Goal: Task Accomplishment & Management: Manage account settings

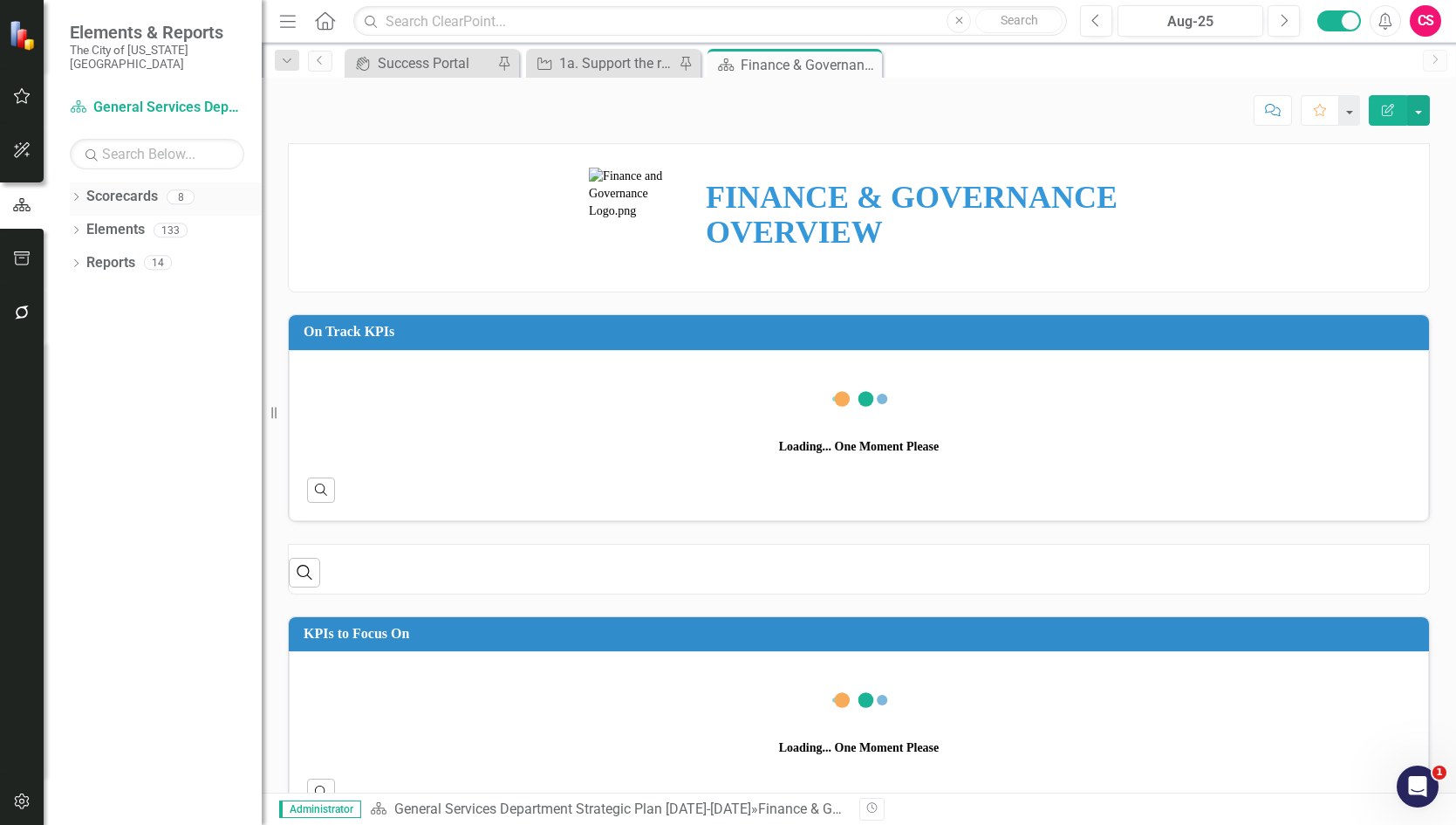
click at [111, 186] on link "Scorecards" at bounding box center [122, 196] width 71 height 20
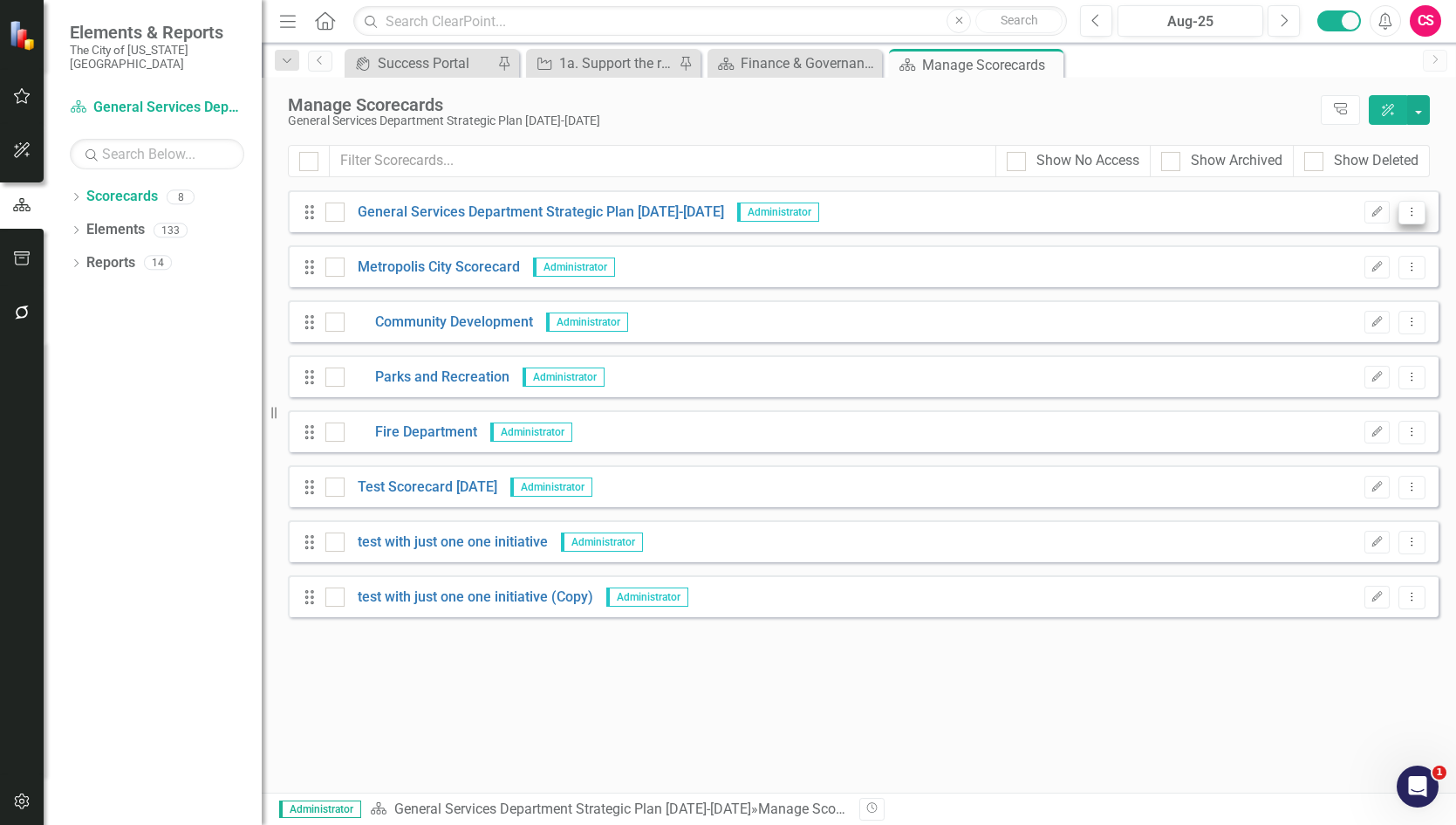
click at [1409, 211] on icon "Dropdown Menu" at bounding box center [1412, 211] width 14 height 12
click at [1350, 270] on link "Copy Duplicate Scorecard" at bounding box center [1328, 274] width 193 height 33
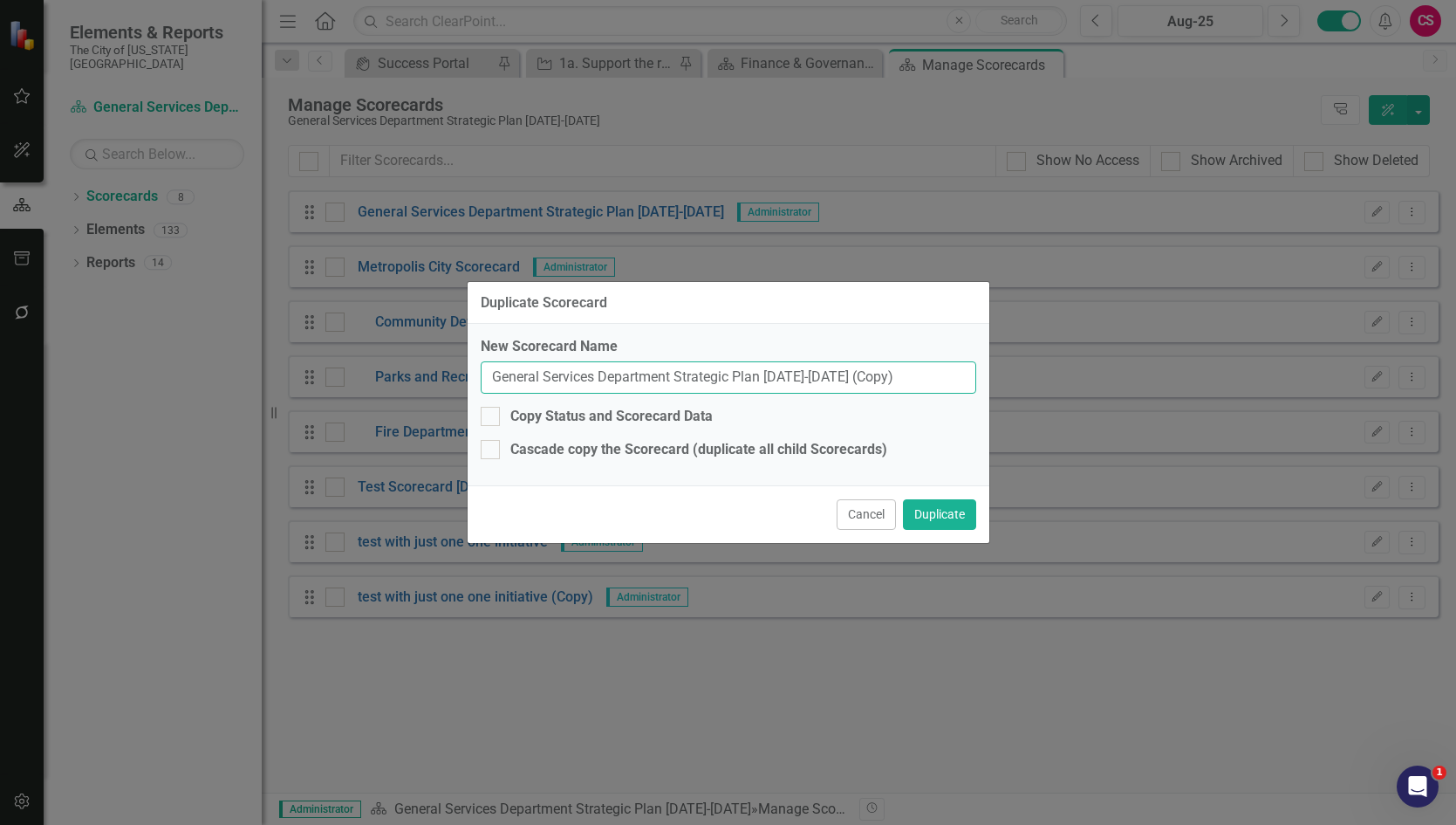
click at [866, 372] on input "General Services Department Strategic Plan [DATE]-[DATE] (Copy)" at bounding box center [729, 377] width 496 height 33
type input "General Services Department Strategic Plan [DATE]-[DATE] (fix)"
click at [945, 510] on button "Duplicate" at bounding box center [939, 515] width 73 height 31
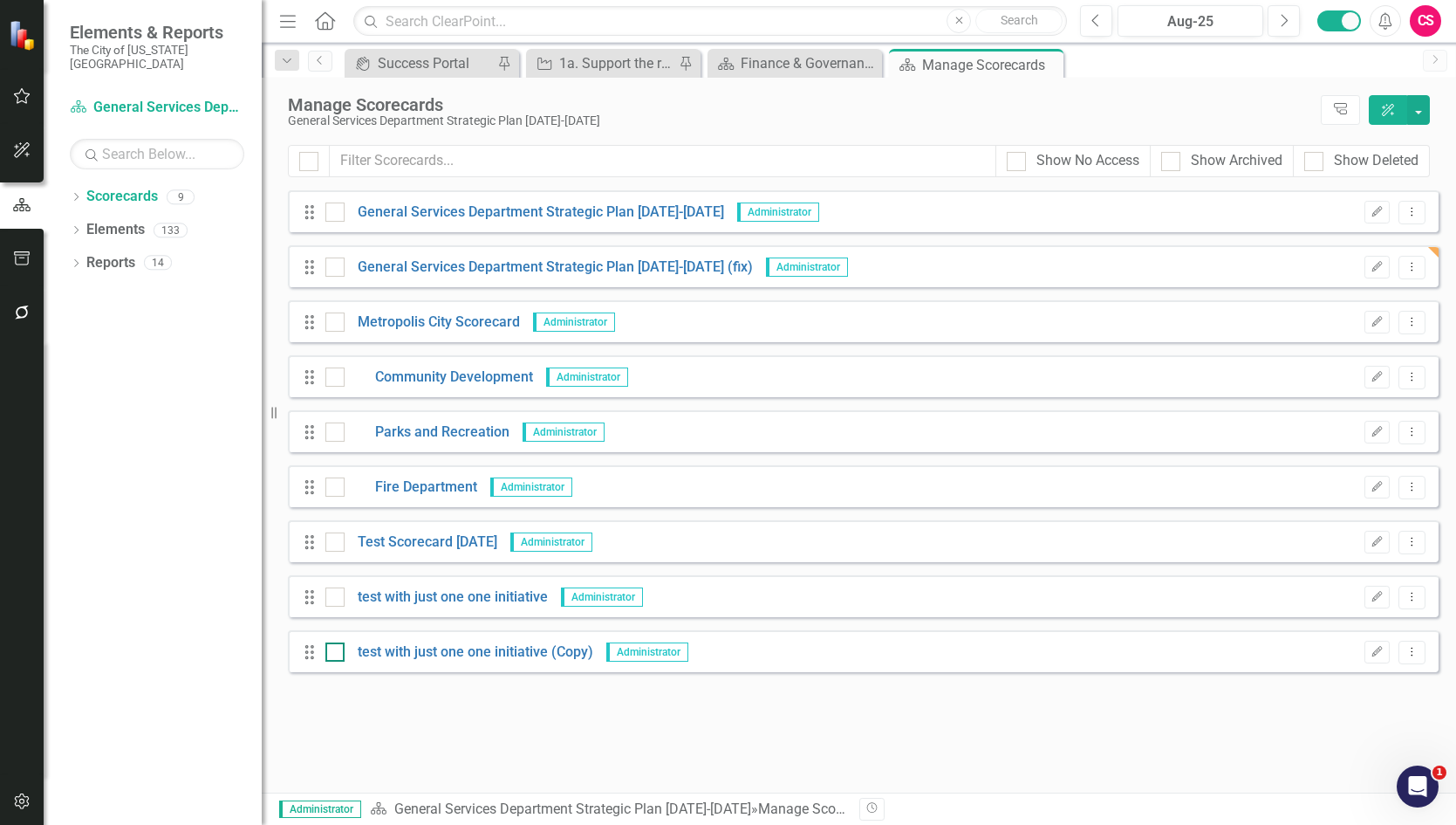
click at [338, 651] on div at bounding box center [335, 652] width 19 height 19
click at [337, 651] on input "checkbox" at bounding box center [331, 648] width 12 height 12
checkbox input "true"
click at [337, 596] on div at bounding box center [335, 596] width 19 height 19
click at [337, 596] on input "checkbox" at bounding box center [331, 593] width 12 height 12
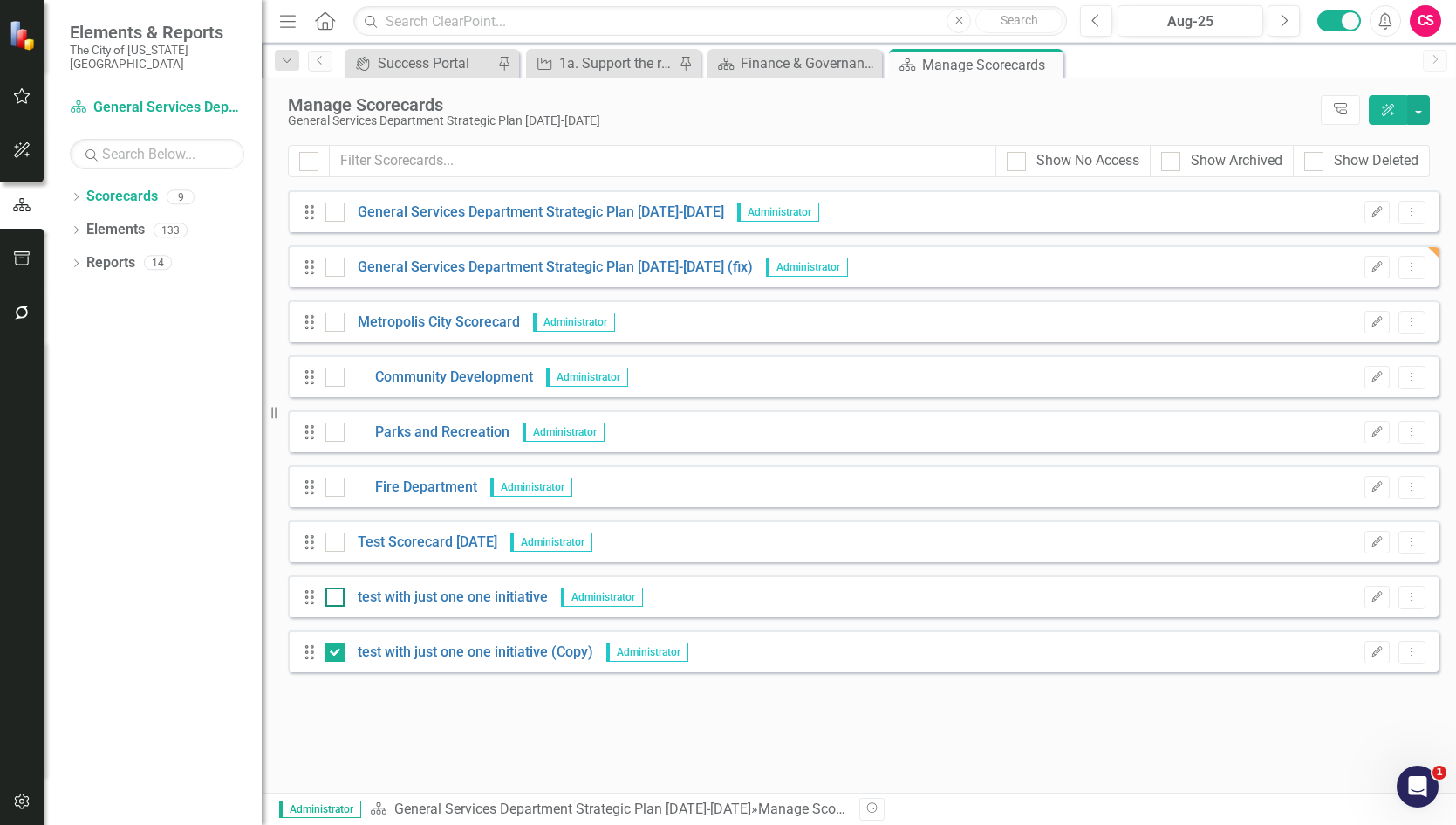
checkbox input "true"
click at [333, 542] on input "checkbox" at bounding box center [331, 538] width 12 height 12
checkbox input "true"
click at [338, 267] on div at bounding box center [335, 267] width 19 height 19
click at [337, 267] on input "checkbox" at bounding box center [331, 263] width 12 height 12
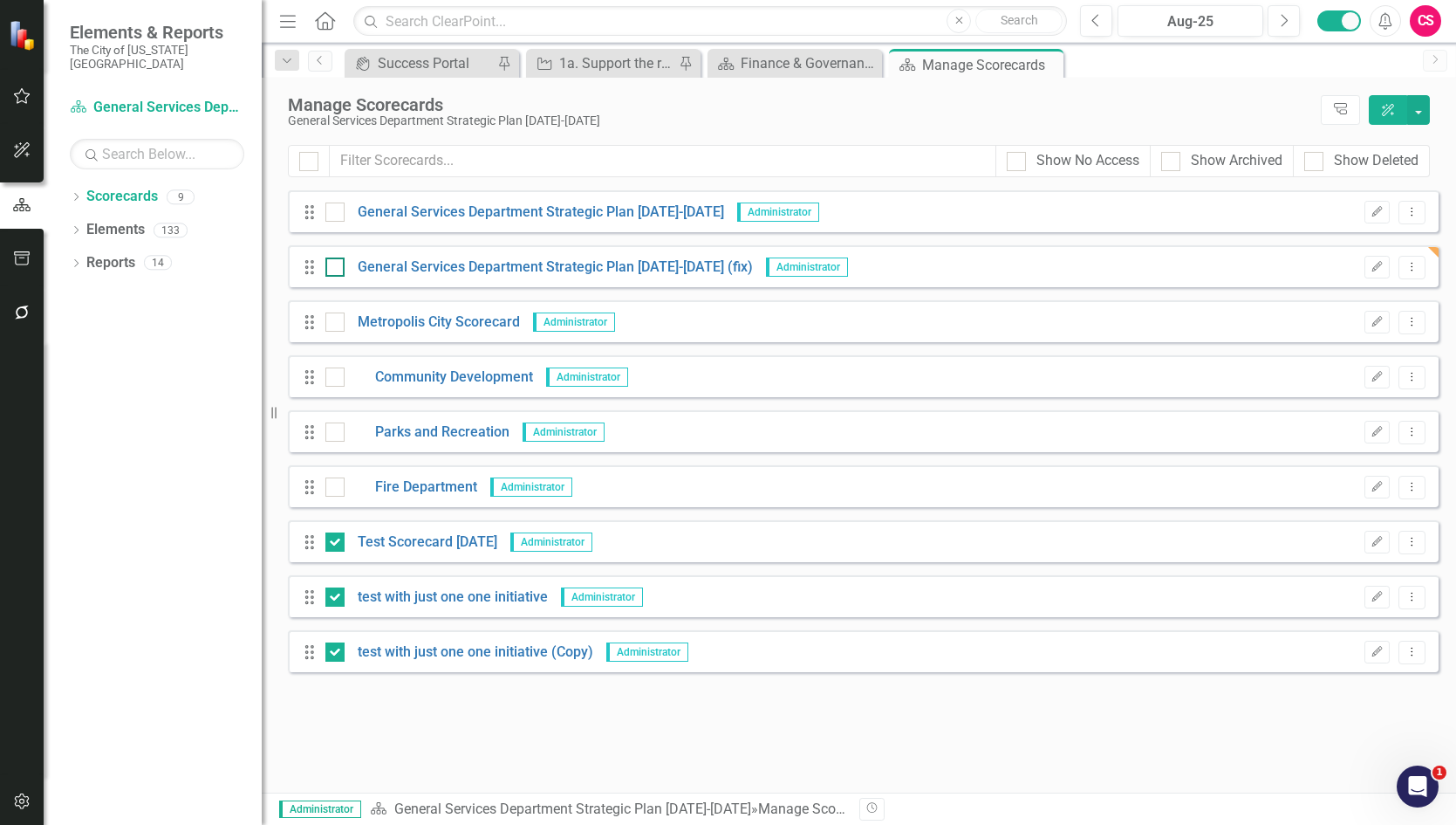
checkbox input "true"
click at [1427, 109] on button "button" at bounding box center [1419, 109] width 23 height 30
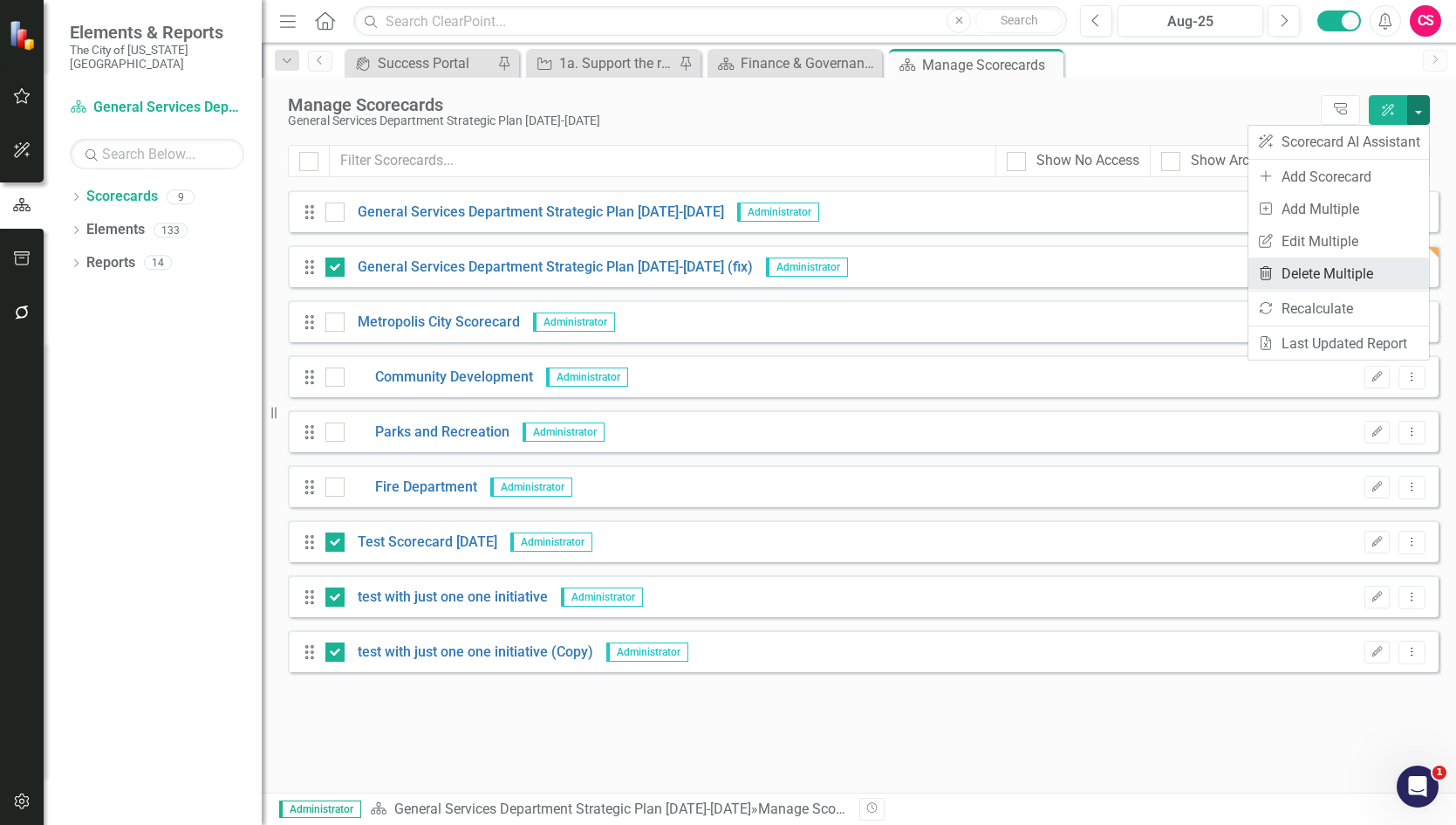
click at [1354, 266] on link "Trash Delete Multiple" at bounding box center [1339, 274] width 181 height 33
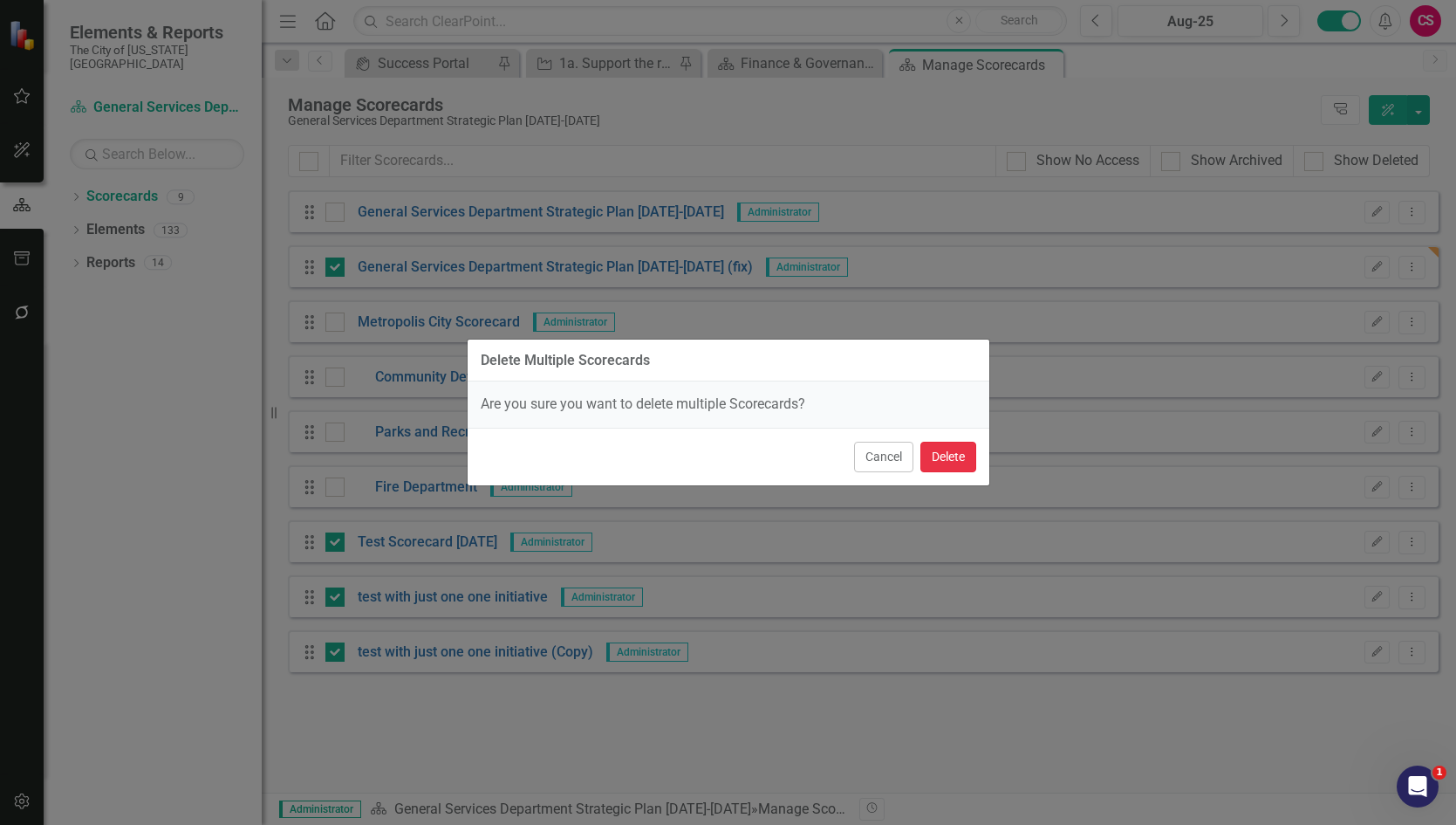
click at [942, 458] on button "Delete" at bounding box center [948, 457] width 56 height 31
checkbox input "false"
